Goal: Check status: Check status

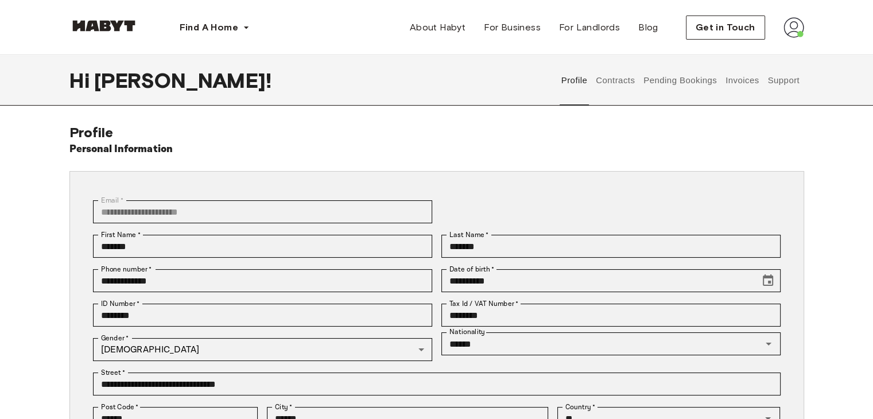
click at [710, 80] on button "Pending Bookings" at bounding box center [680, 80] width 76 height 50
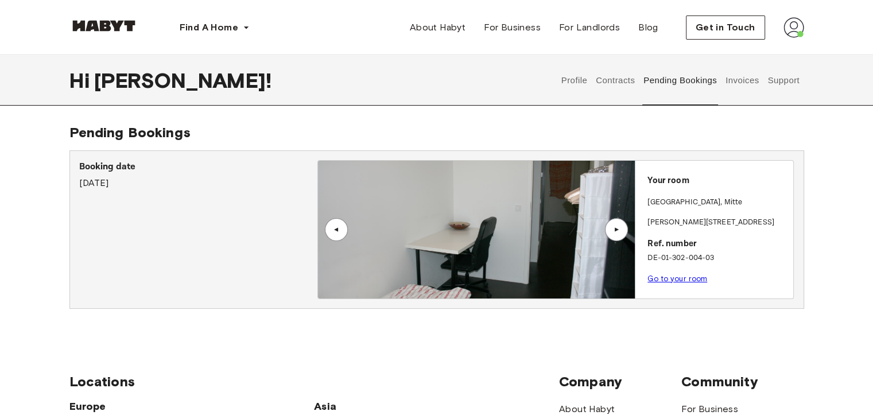
click at [600, 79] on button "Contracts" at bounding box center [615, 80] width 42 height 50
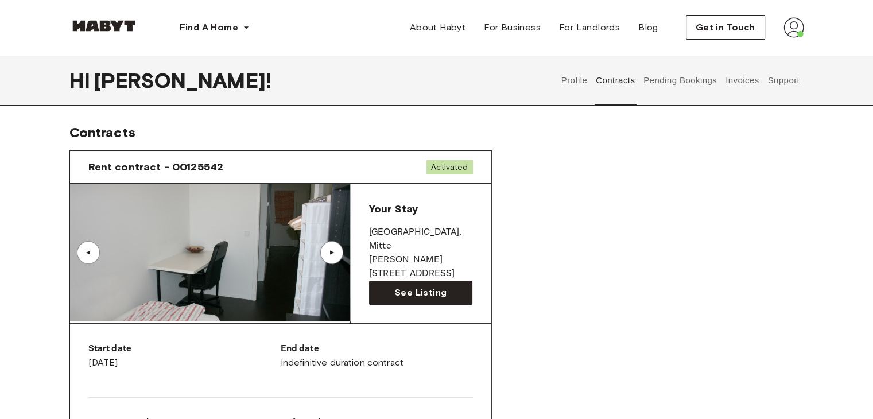
click at [671, 75] on button "Pending Bookings" at bounding box center [680, 80] width 76 height 50
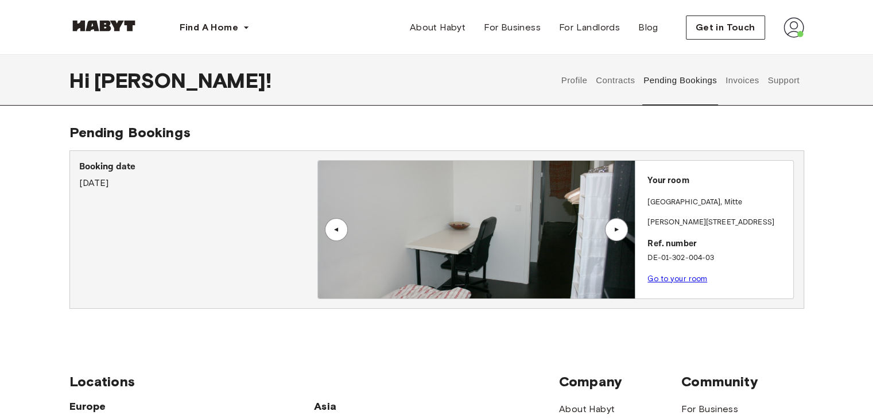
click at [613, 228] on div "▲" at bounding box center [615, 229] width 11 height 7
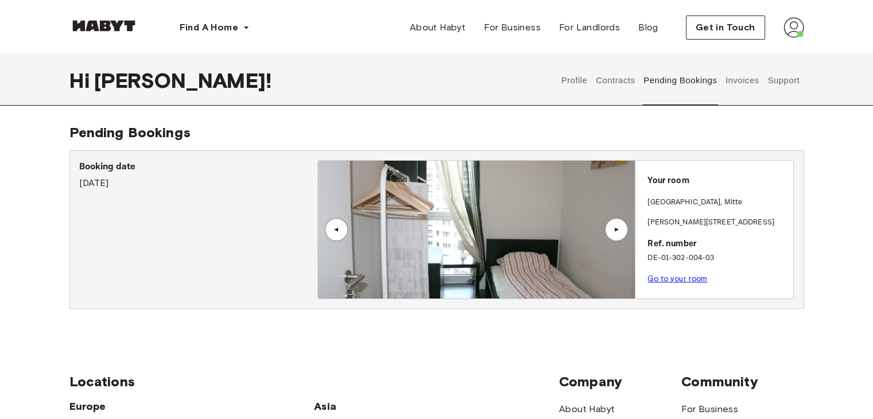
click at [613, 228] on div "▲" at bounding box center [615, 229] width 11 height 7
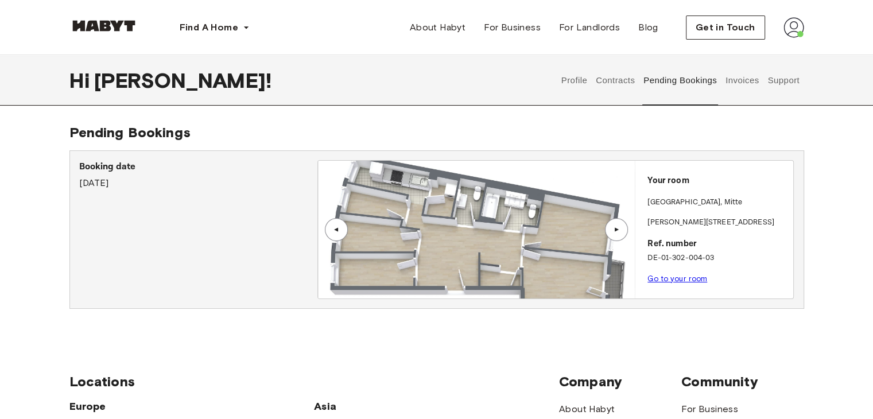
click at [613, 228] on div "▲" at bounding box center [615, 229] width 11 height 7
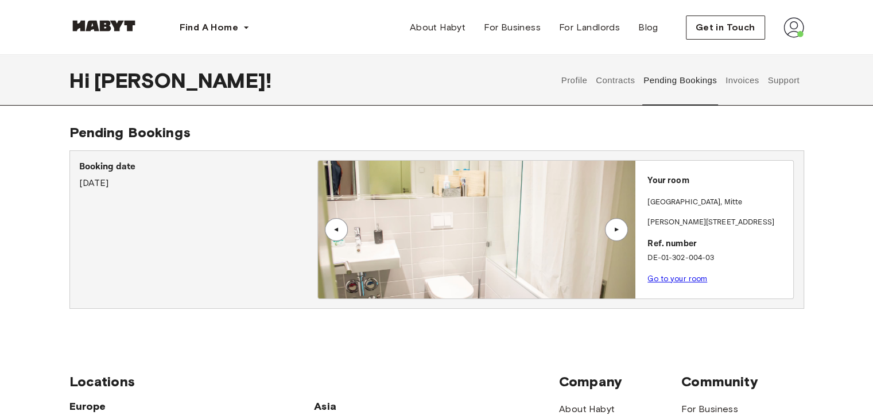
click at [613, 228] on div "▲" at bounding box center [615, 229] width 11 height 7
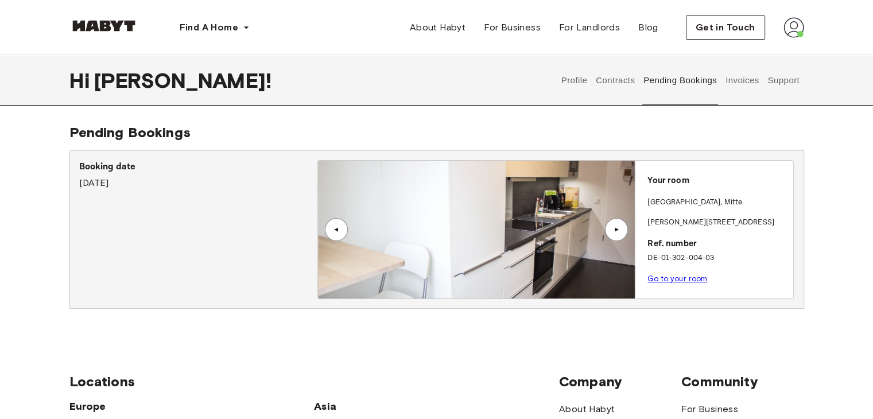
click at [613, 228] on div "▲" at bounding box center [615, 229] width 11 height 7
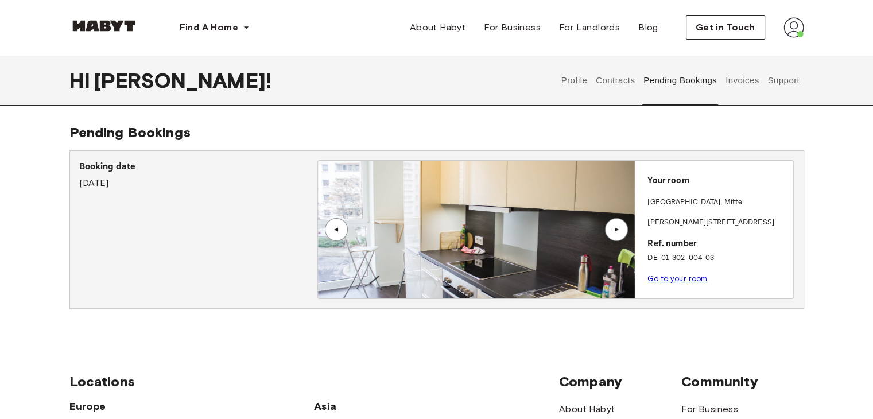
click at [613, 228] on div "▲" at bounding box center [615, 229] width 11 height 7
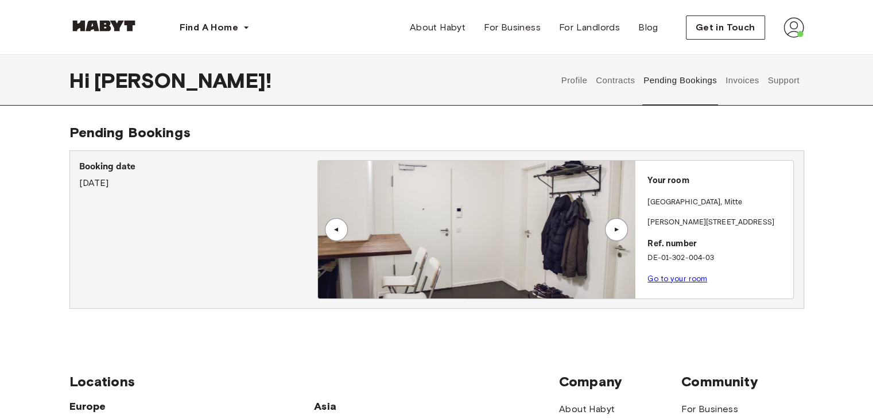
click at [613, 228] on div "▲" at bounding box center [615, 229] width 11 height 7
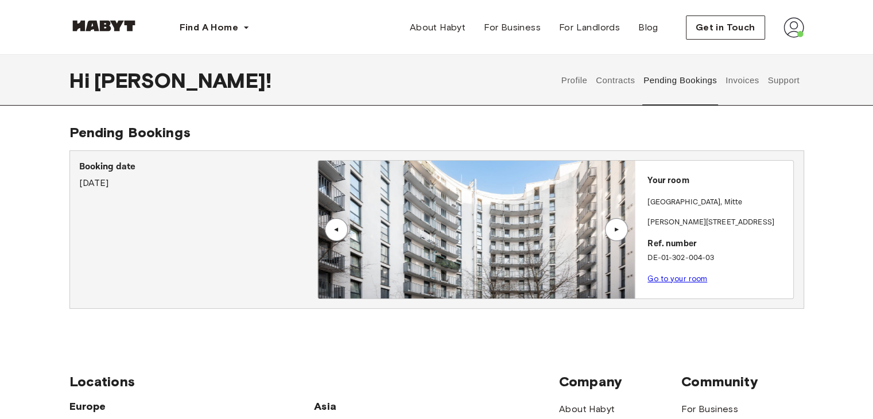
click at [613, 228] on div "▲" at bounding box center [615, 229] width 11 height 7
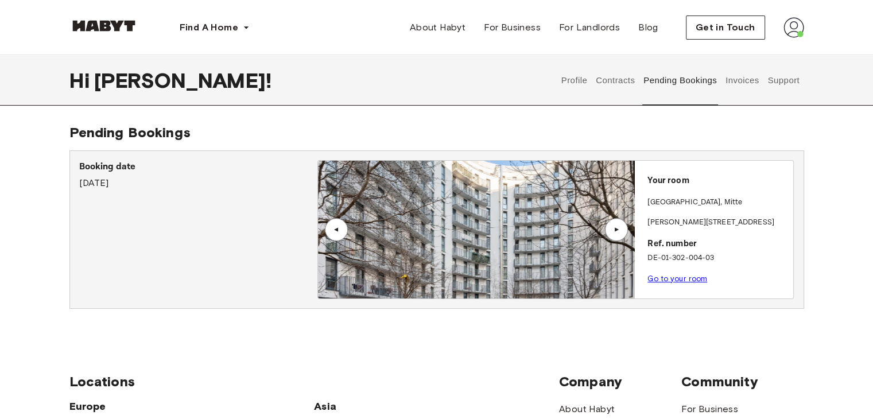
click at [613, 228] on div "▲" at bounding box center [615, 229] width 11 height 7
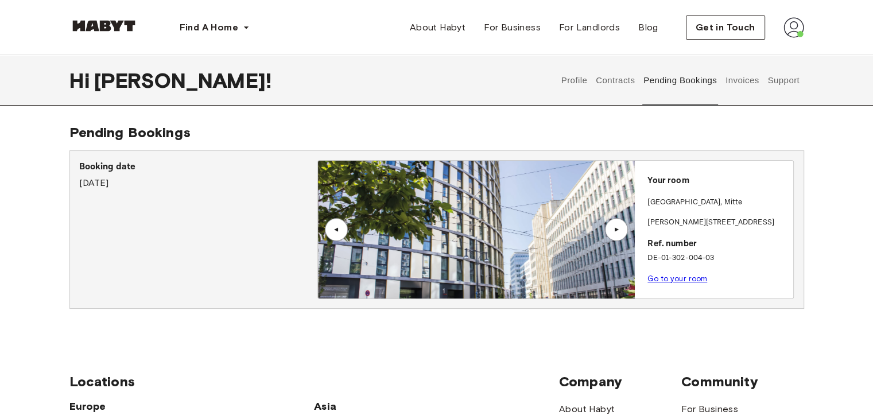
click at [613, 228] on div "▲" at bounding box center [615, 229] width 11 height 7
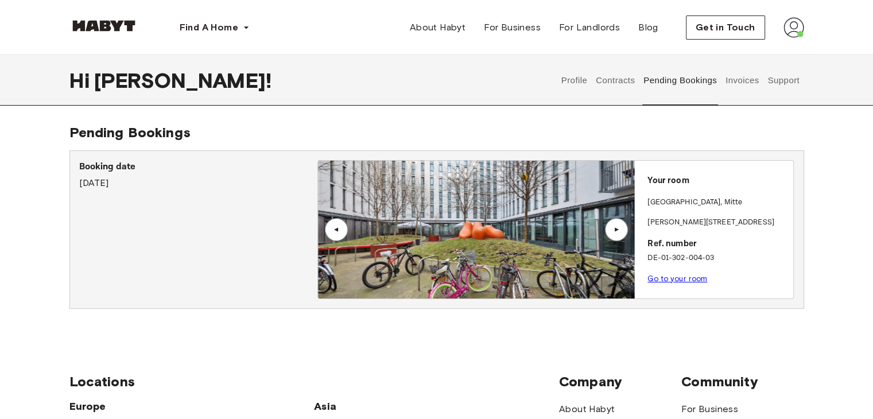
click at [613, 228] on div "▲" at bounding box center [615, 229] width 11 height 7
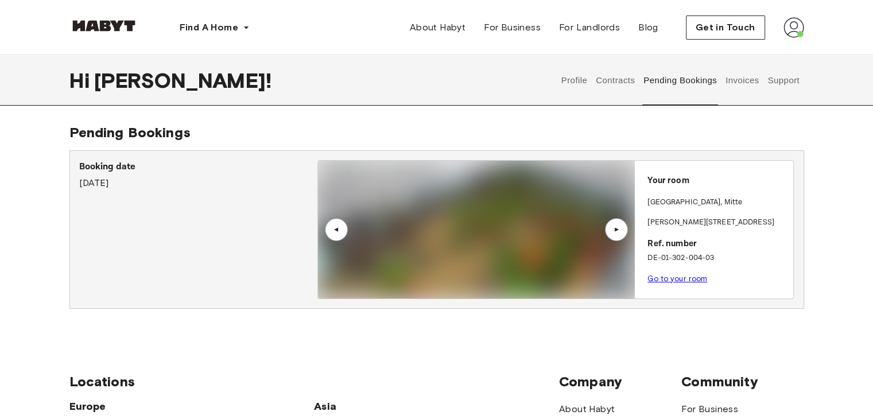
click at [615, 231] on div "▲" at bounding box center [615, 229] width 11 height 7
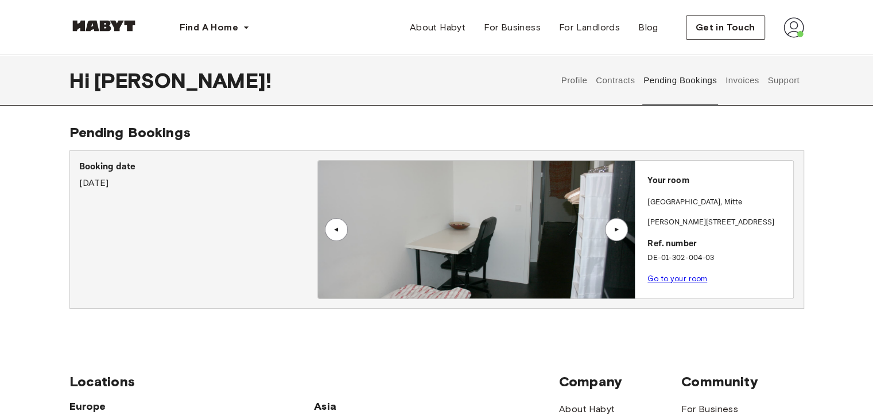
click at [818, 310] on div "Pending Bookings Booking date [DATE] ▲ ▲ Your room [STREET_ADDRESS][PERSON_NAME…" at bounding box center [437, 225] width 826 height 203
click at [794, 36] on img at bounding box center [793, 27] width 21 height 21
click at [833, 207] on div "Pending Bookings Booking date [DATE] ▲ ▲ Your room [STREET_ADDRESS][PERSON_NAME…" at bounding box center [437, 225] width 826 height 203
click at [823, 169] on div "Pending Bookings Booking date [DATE] ▲ ▲ Your room [STREET_ADDRESS][PERSON_NAME…" at bounding box center [437, 225] width 826 height 203
click at [788, 30] on img at bounding box center [793, 27] width 21 height 21
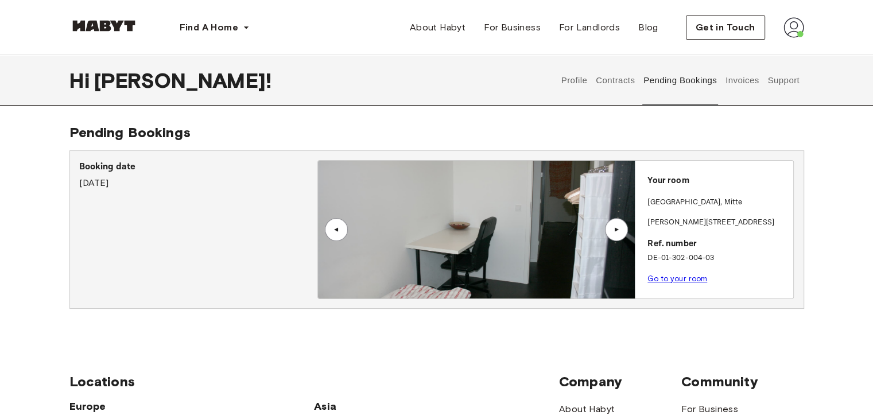
click at [791, 72] on button "Support" at bounding box center [783, 80] width 35 height 50
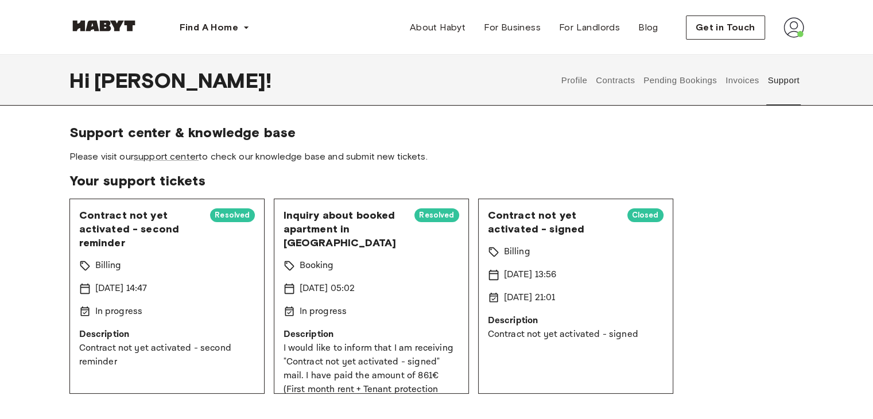
click at [675, 81] on button "Pending Bookings" at bounding box center [680, 80] width 76 height 50
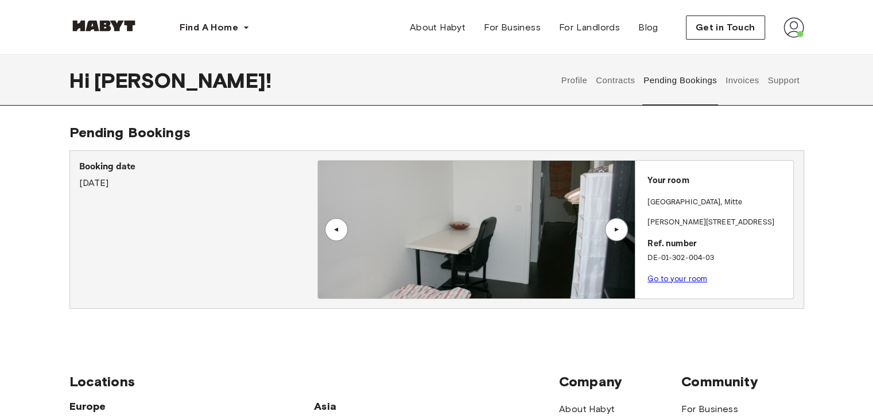
click at [735, 83] on button "Invoices" at bounding box center [741, 80] width 36 height 50
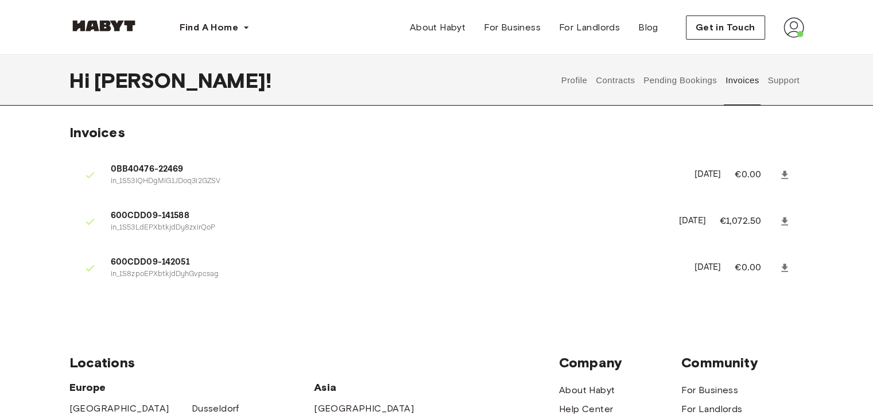
click at [687, 75] on button "Pending Bookings" at bounding box center [680, 80] width 76 height 50
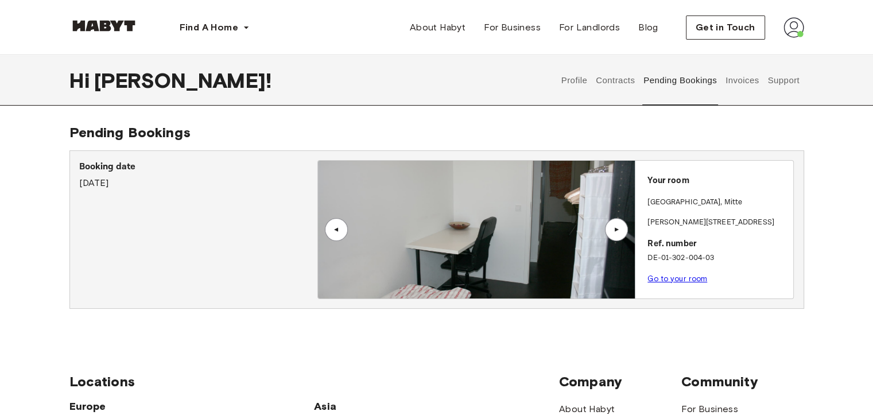
click at [831, 242] on div "Pending Bookings Booking date [DATE] ▲ ▲ Your room [STREET_ADDRESS][PERSON_NAME…" at bounding box center [437, 225] width 826 height 203
